Goal: Contribute content

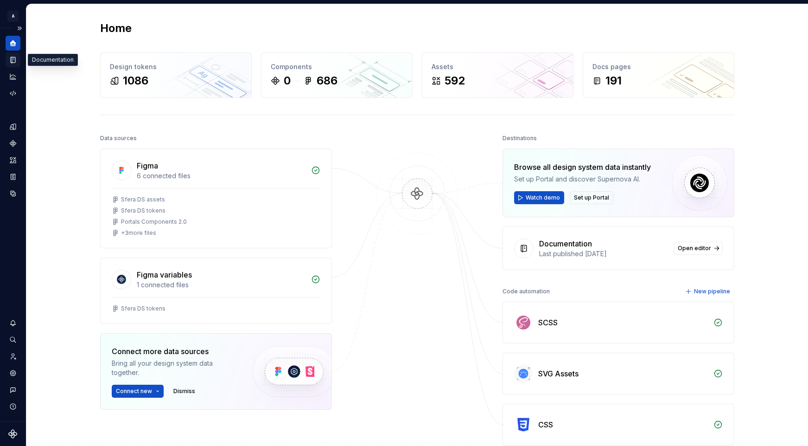
click at [17, 62] on div "Documentation" at bounding box center [13, 59] width 15 height 15
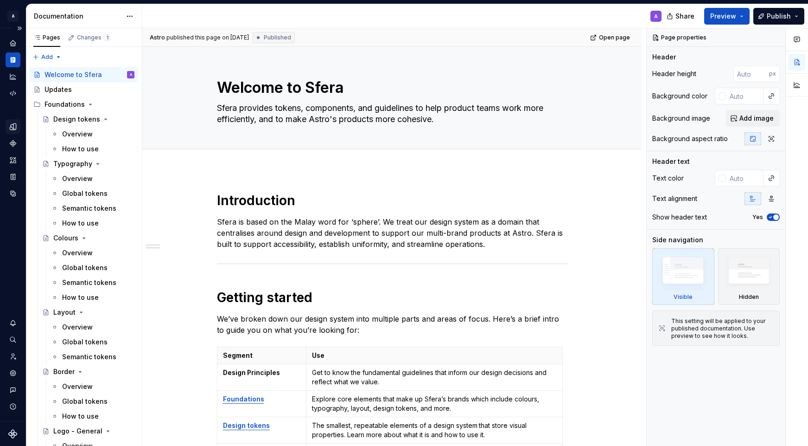
click at [13, 122] on icon "Design tokens" at bounding box center [13, 126] width 8 height 8
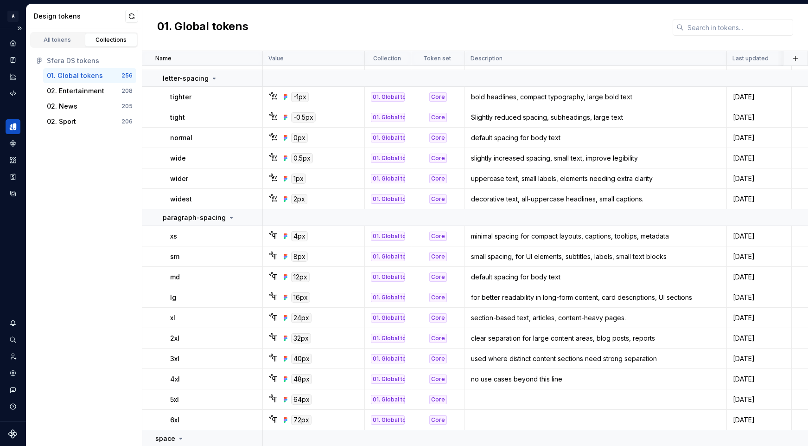
scroll to position [1243, 0]
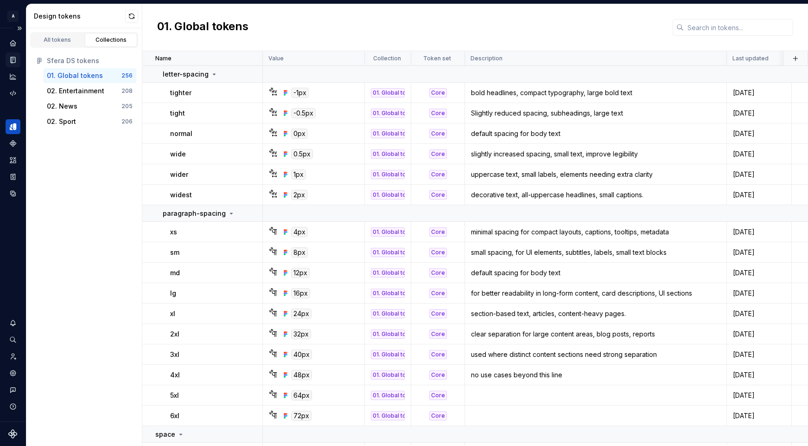
click at [11, 57] on icon "Documentation" at bounding box center [13, 60] width 5 height 6
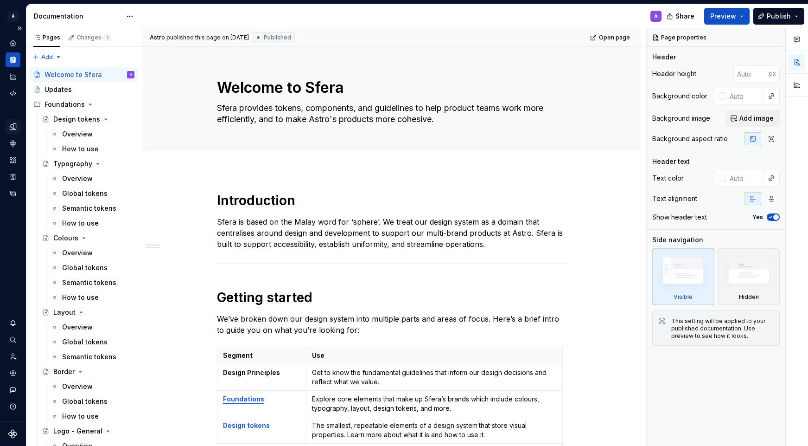
type textarea "*"
